Goal: Task Accomplishment & Management: Use online tool/utility

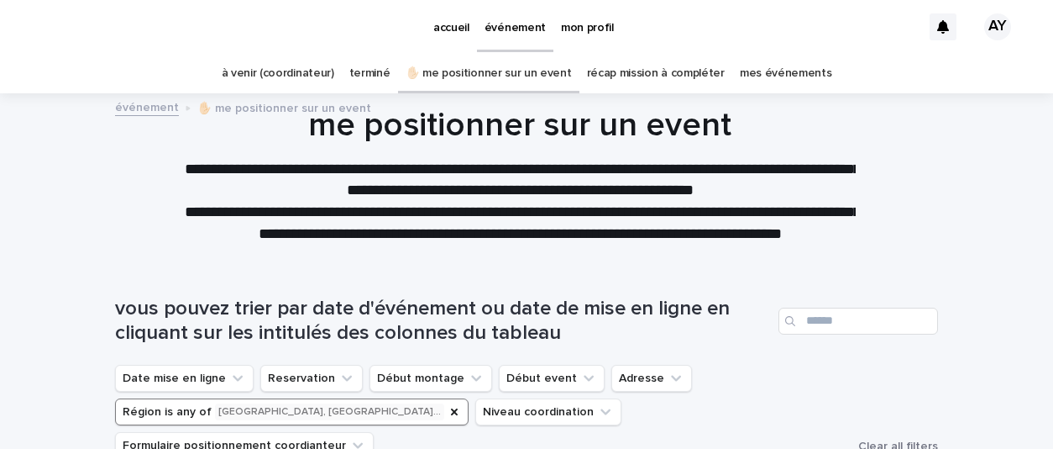
click at [333, 81] on link "à venir (coordinateur)" at bounding box center [278, 73] width 113 height 39
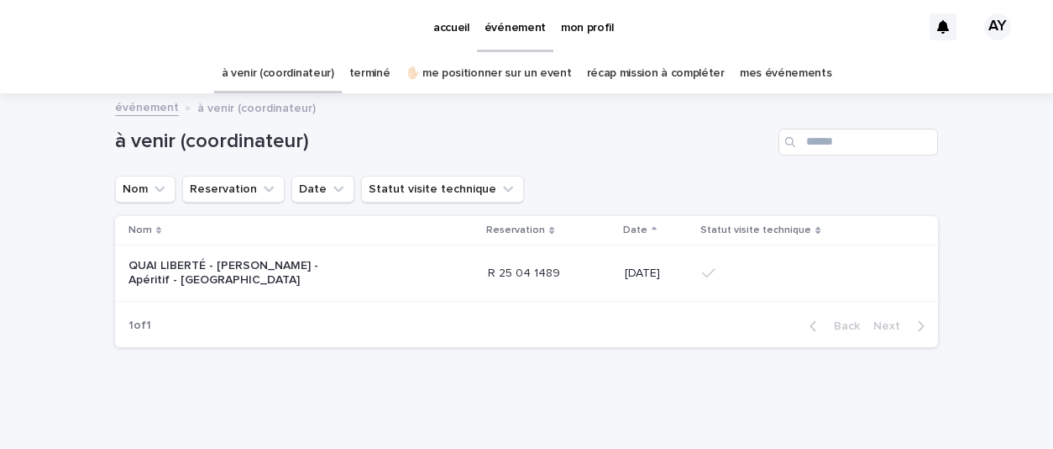
click at [446, 71] on link "✋🏻 me positionner sur un event" at bounding box center [489, 73] width 166 height 39
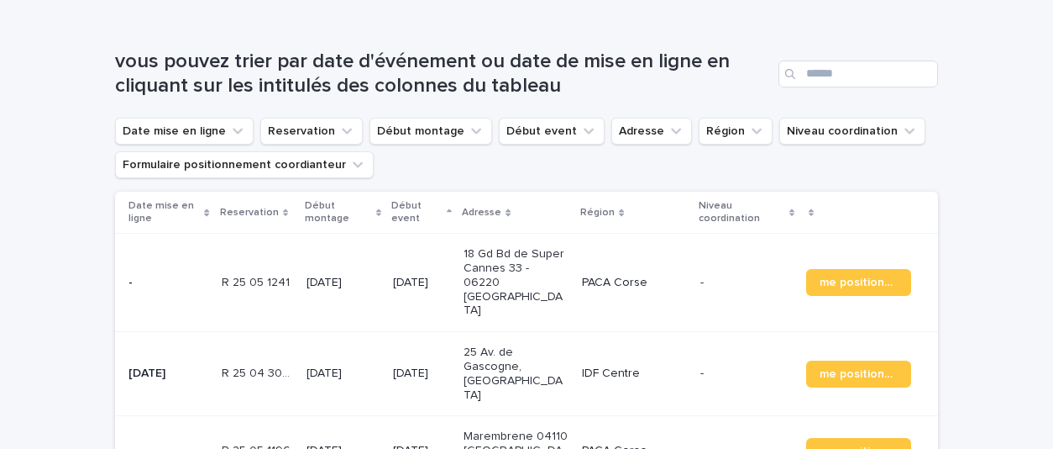
scroll to position [244, 0]
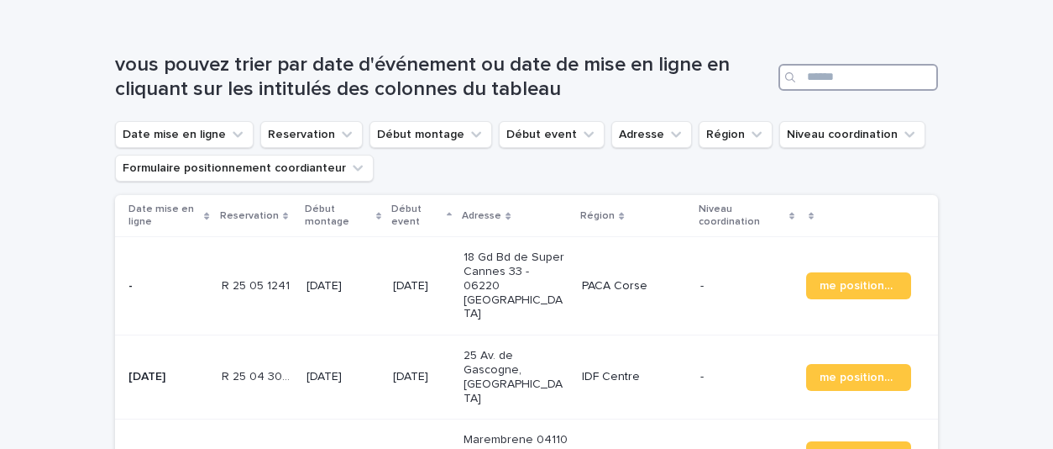
click at [825, 78] on input "Search" at bounding box center [859, 77] width 160 height 27
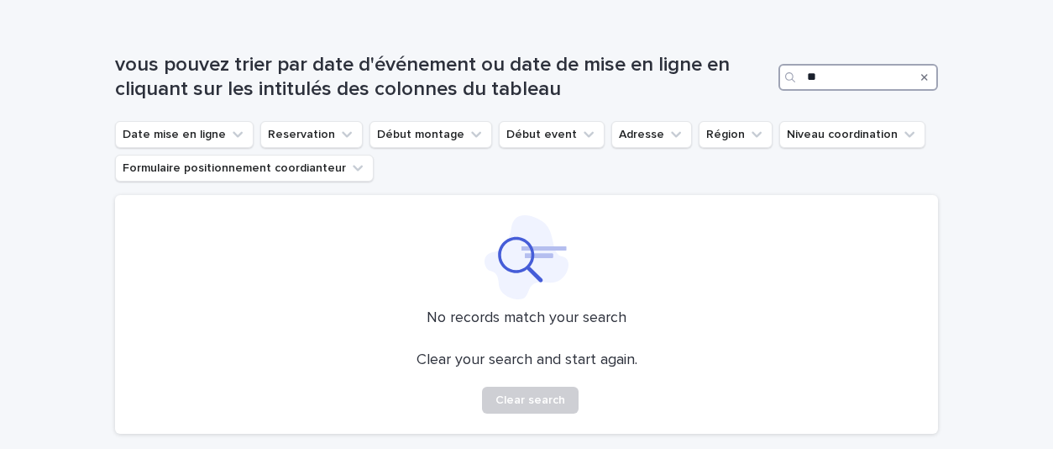
type input "*"
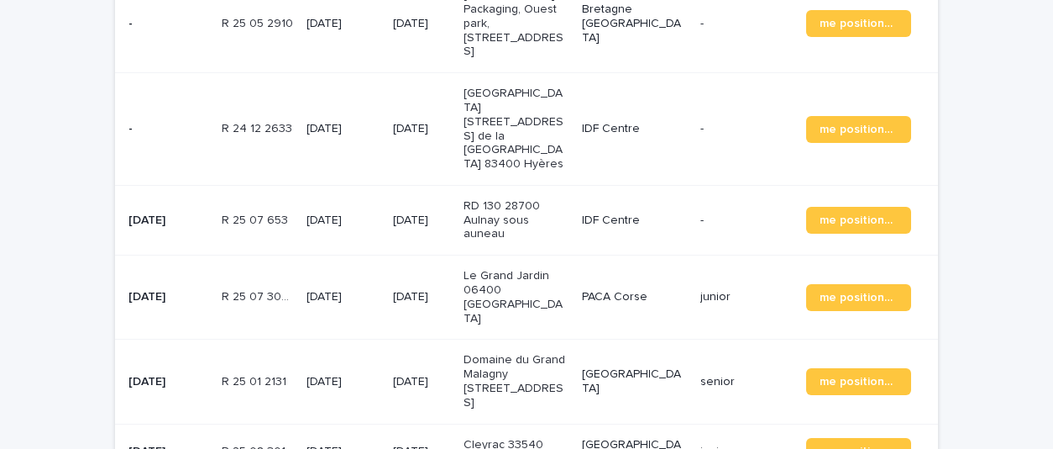
scroll to position [314, 0]
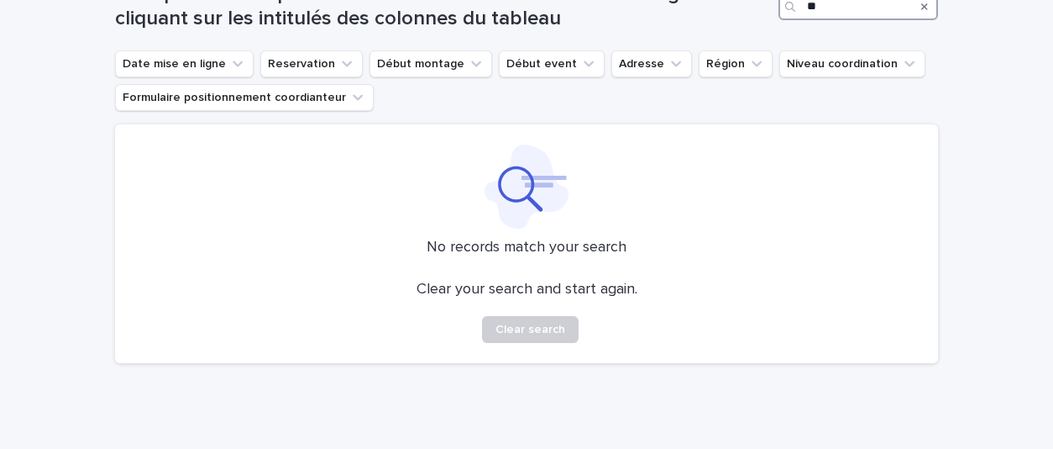
type input "*"
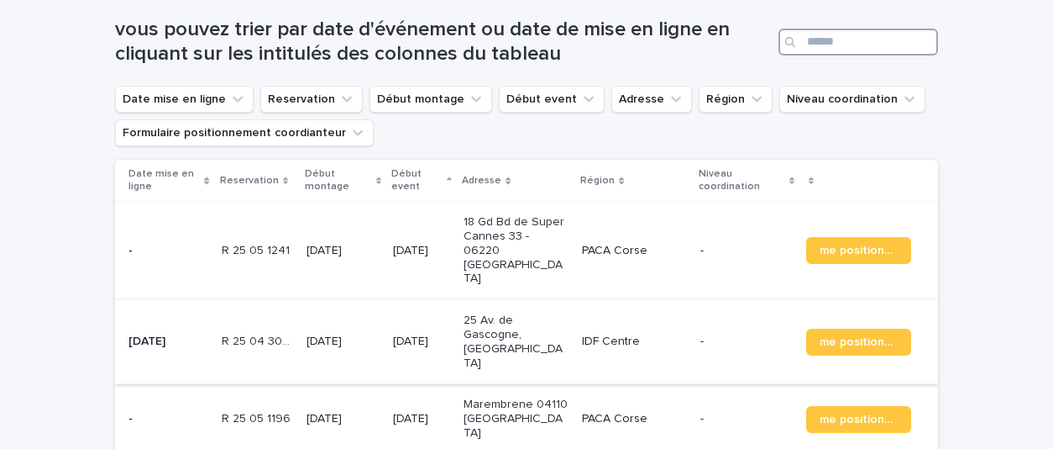
scroll to position [286, 0]
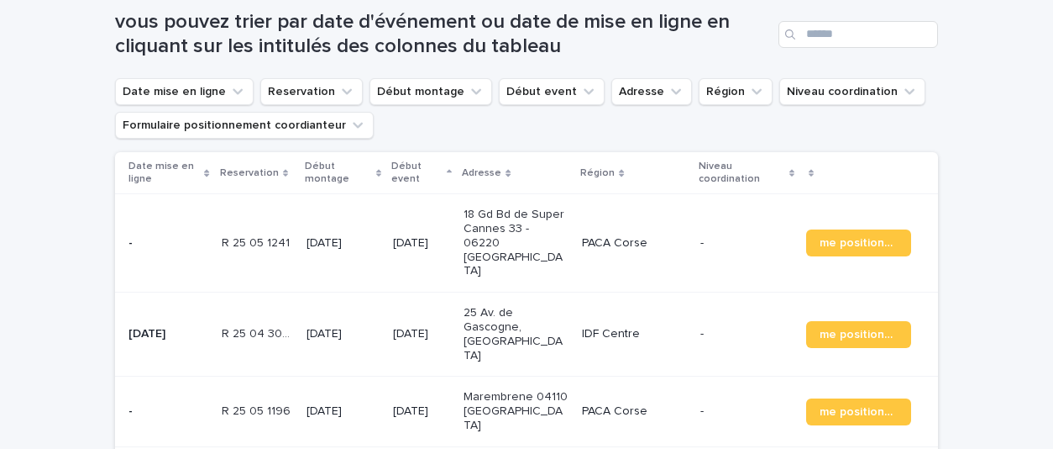
click at [605, 176] on p "Région" at bounding box center [597, 173] width 34 height 18
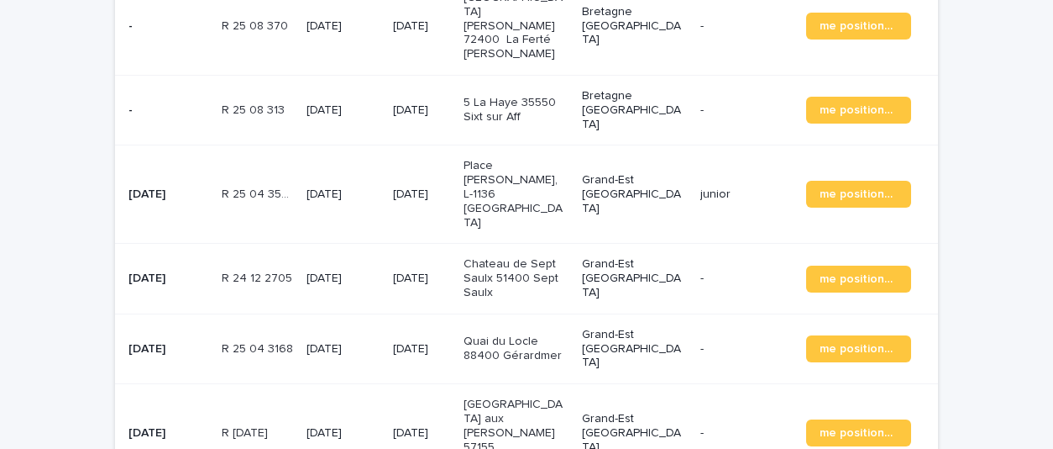
scroll to position [1497, 0]
